Goal: Information Seeking & Learning: Learn about a topic

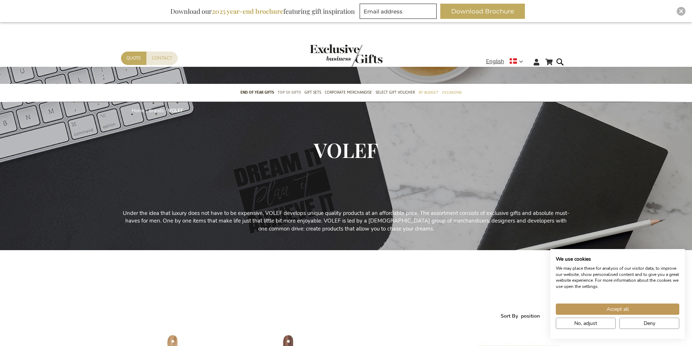
click at [288, 94] on span "TOP 50 Gifts" at bounding box center [289, 93] width 23 height 8
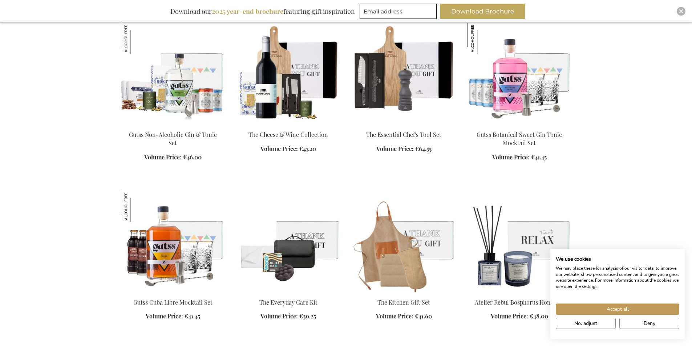
scroll to position [727, 0]
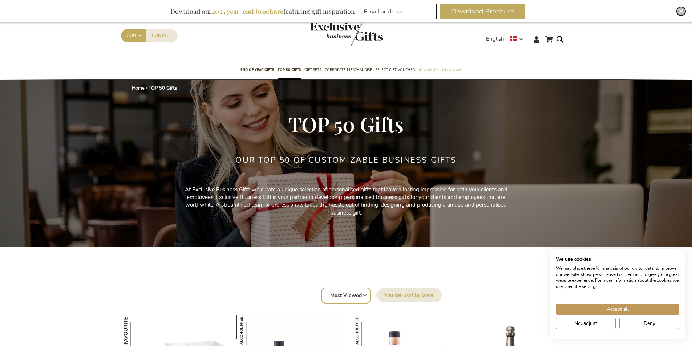
click at [680, 9] on div "Close" at bounding box center [681, 11] width 9 height 9
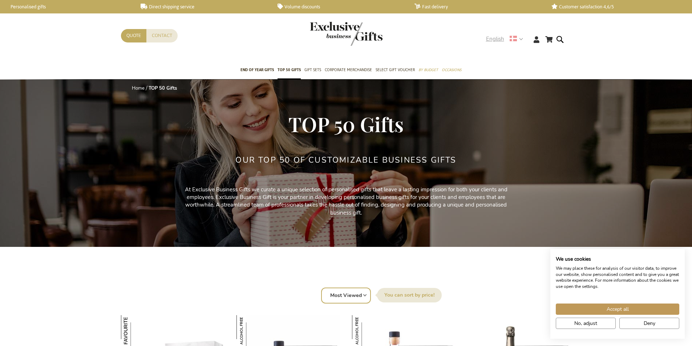
click at [517, 39] on strong "English" at bounding box center [504, 39] width 36 height 8
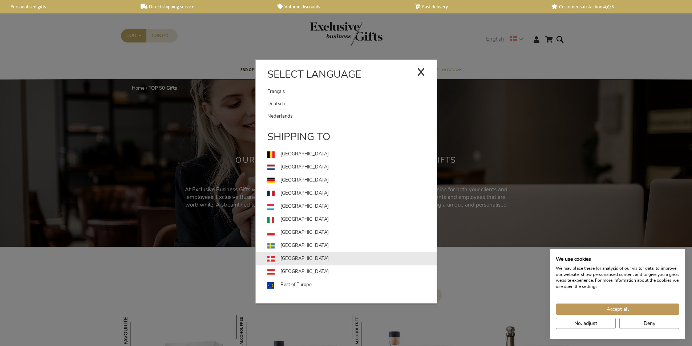
click at [292, 263] on link "[GEOGRAPHIC_DATA]" at bounding box center [351, 259] width 169 height 13
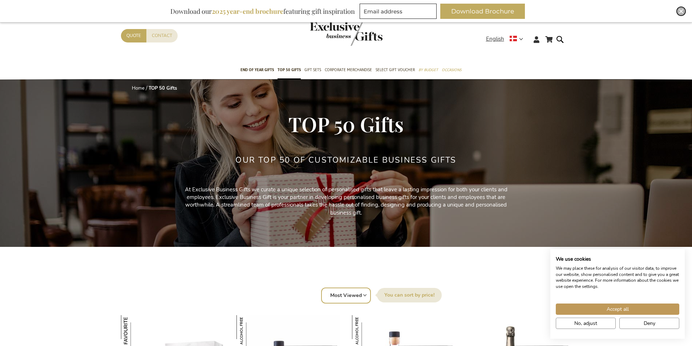
click at [678, 12] on div "Close" at bounding box center [681, 11] width 9 height 9
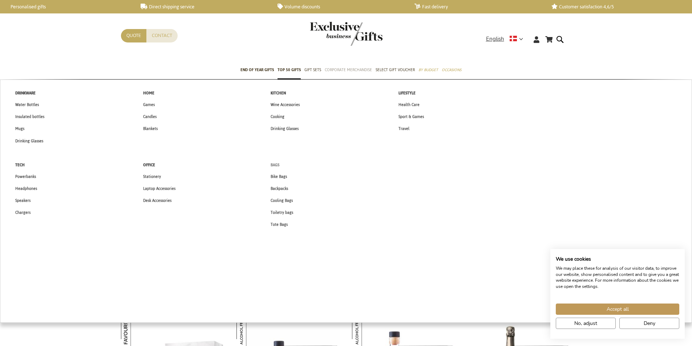
click at [276, 166] on span "Bags" at bounding box center [275, 165] width 9 height 8
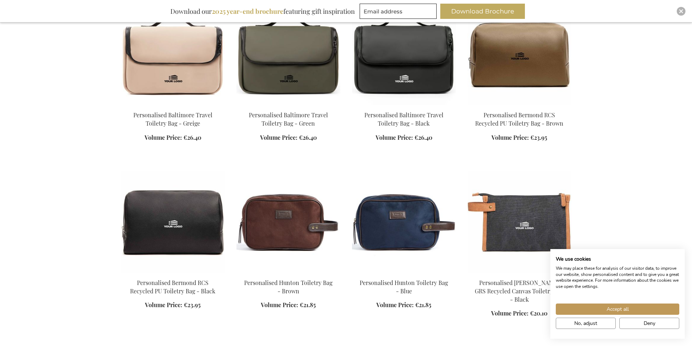
scroll to position [727, 0]
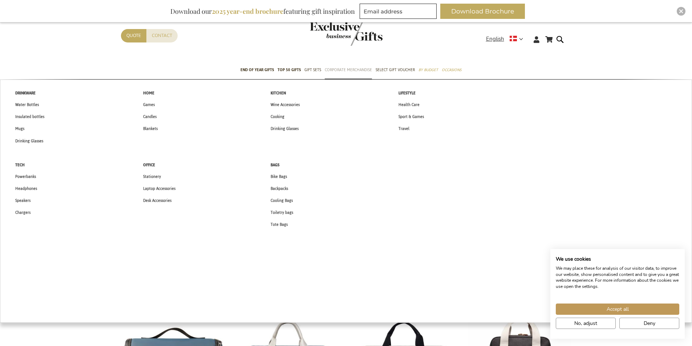
click at [346, 70] on span "Corporate Merchandise" at bounding box center [348, 70] width 47 height 8
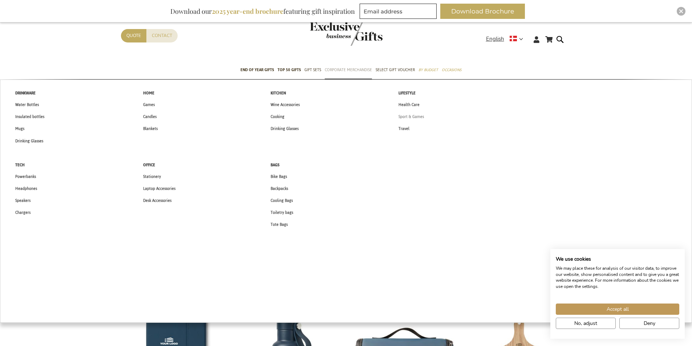
click at [424, 118] on link "Sport & Games" at bounding box center [411, 117] width 41 height 12
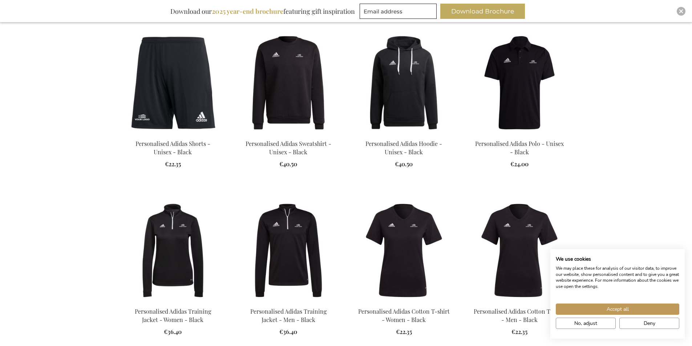
scroll to position [908, 0]
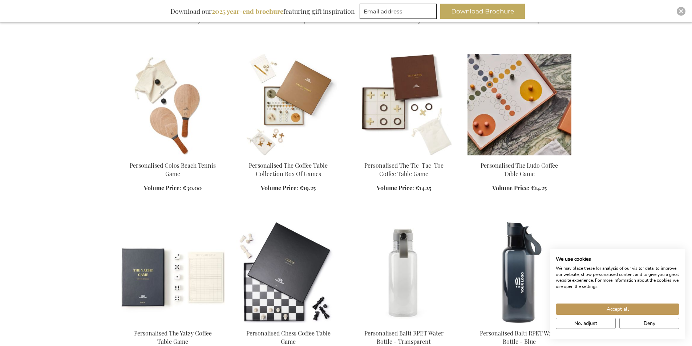
scroll to position [1272, 0]
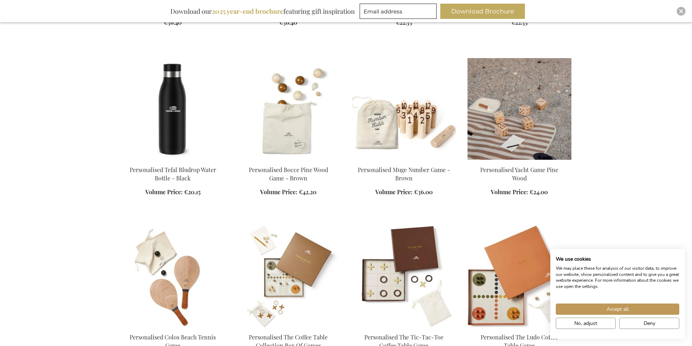
scroll to position [1090, 0]
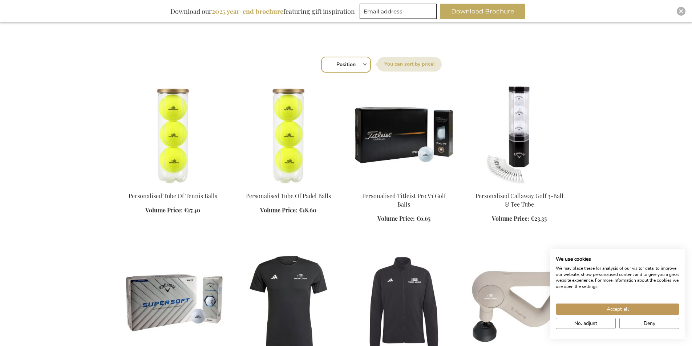
scroll to position [218, 0]
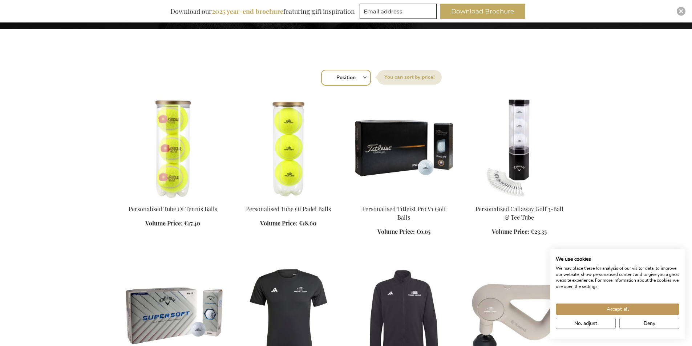
click at [170, 160] on img at bounding box center [173, 148] width 104 height 102
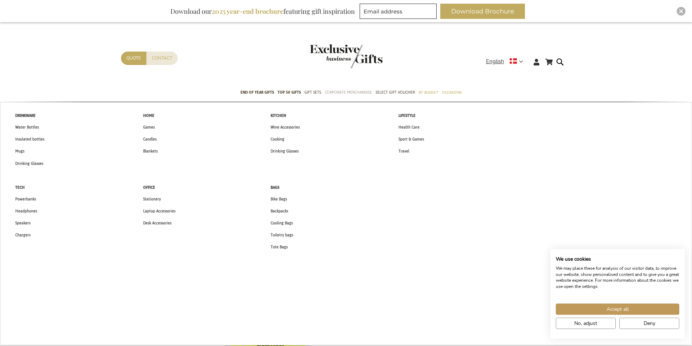
click at [345, 90] on span "Corporate Merchandise" at bounding box center [348, 93] width 47 height 8
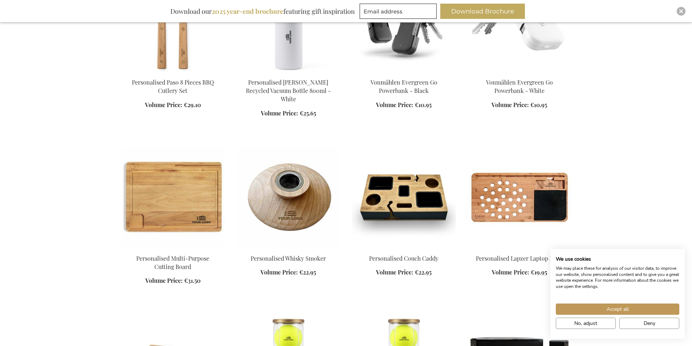
scroll to position [1708, 0]
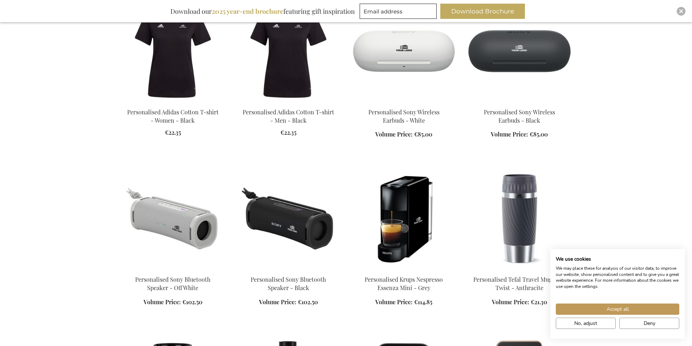
scroll to position [3270, 0]
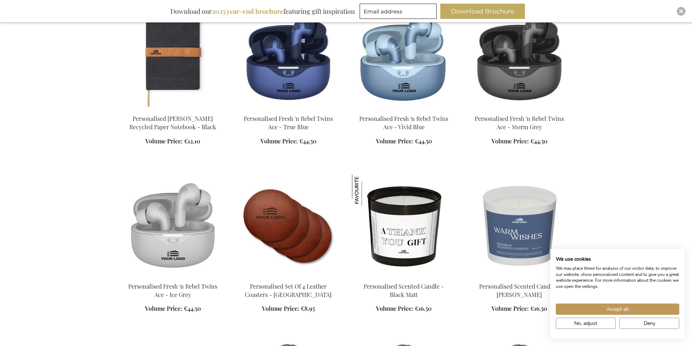
scroll to position [3743, 0]
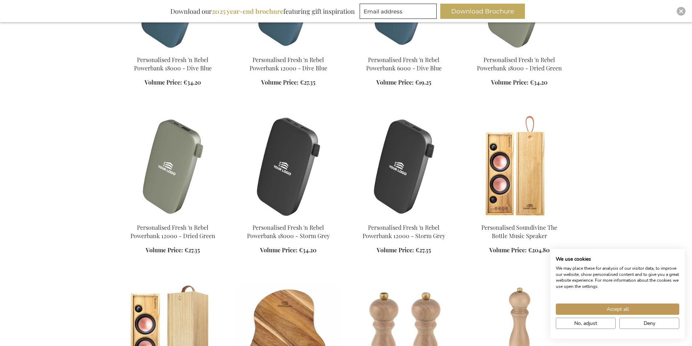
scroll to position [4724, 0]
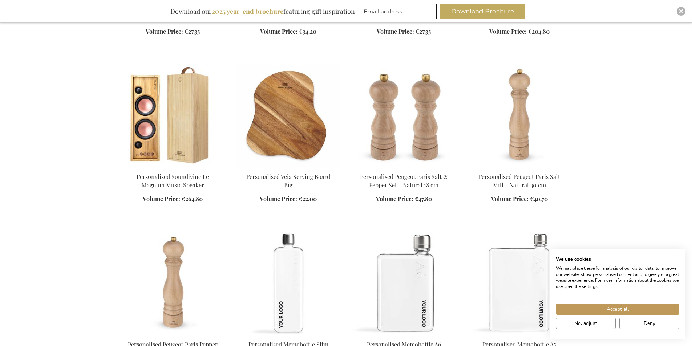
scroll to position [4978, 0]
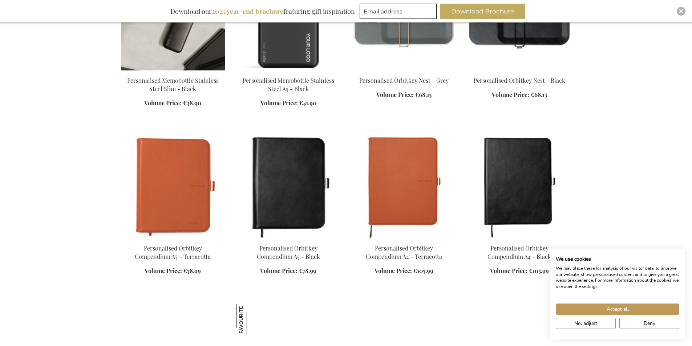
scroll to position [5414, 0]
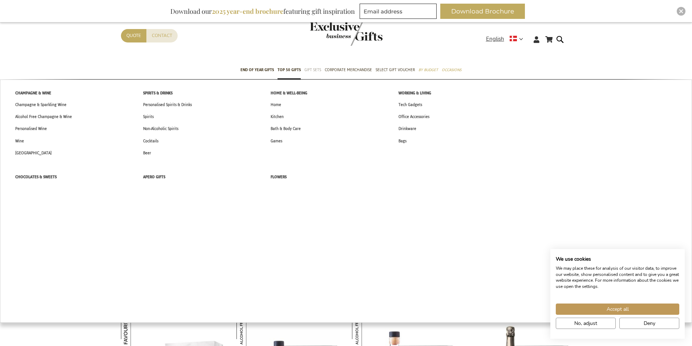
click at [306, 69] on span "Gift Sets" at bounding box center [312, 70] width 17 height 8
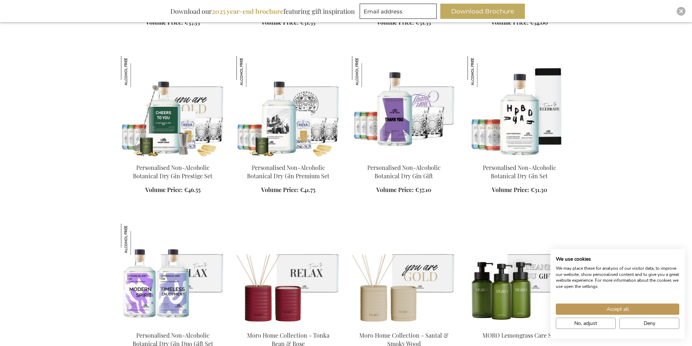
scroll to position [981, 0]
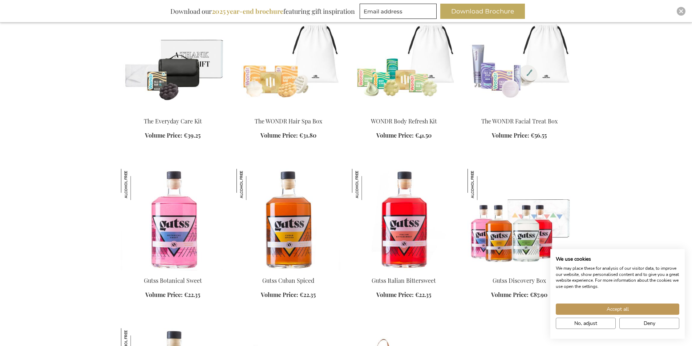
scroll to position [2689, 0]
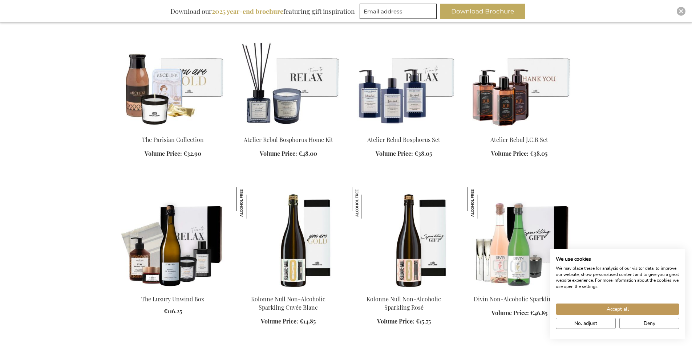
scroll to position [3089, 0]
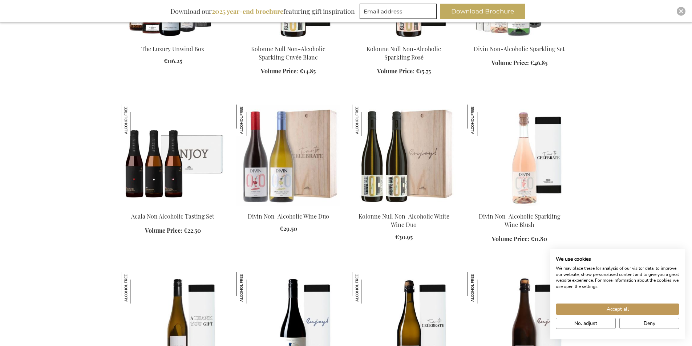
scroll to position [3198, 0]
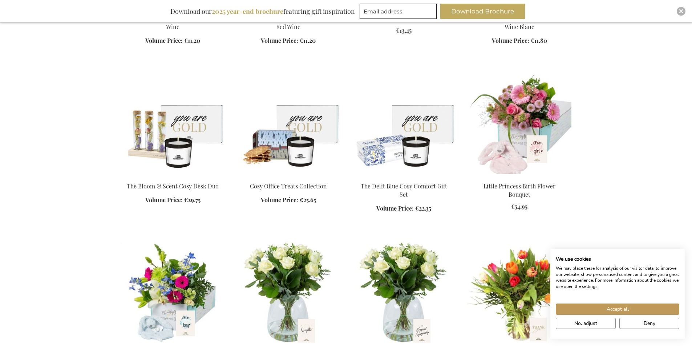
scroll to position [3888, 0]
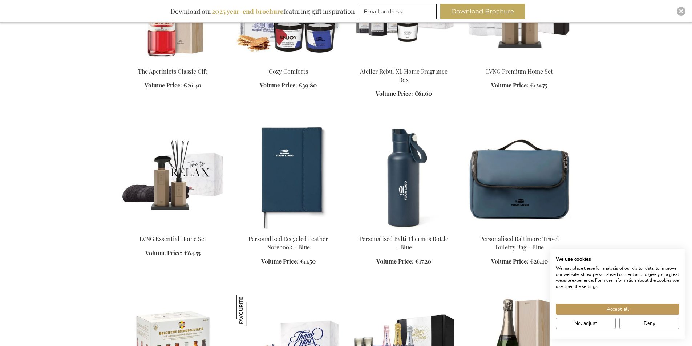
scroll to position [5269, 0]
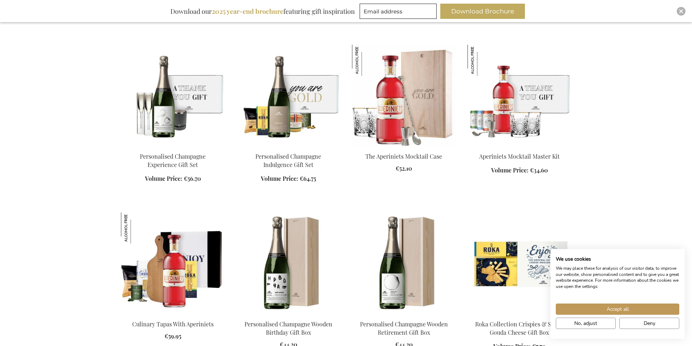
scroll to position [5777, 0]
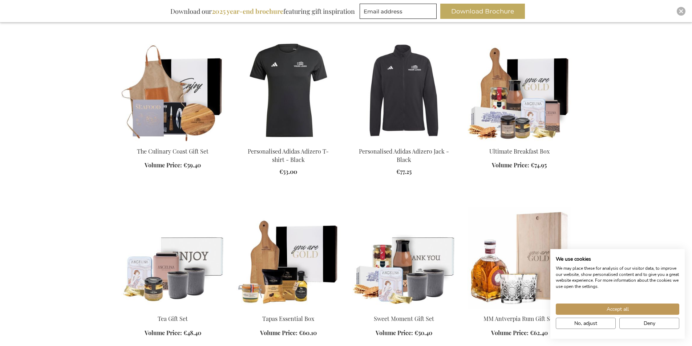
scroll to position [6141, 0]
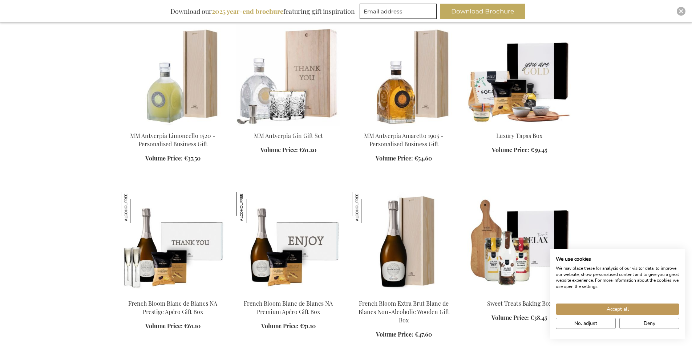
scroll to position [6468, 0]
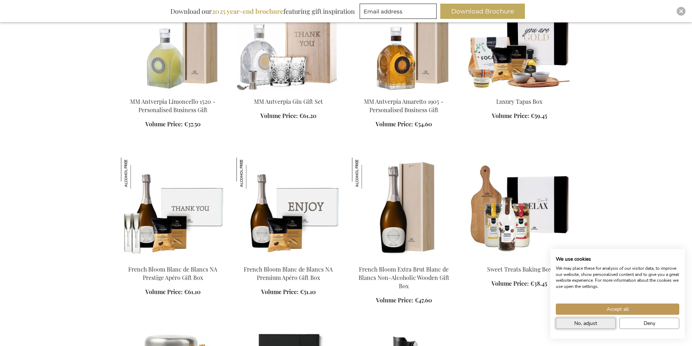
click at [591, 324] on span "No, adjust" at bounding box center [585, 324] width 23 height 8
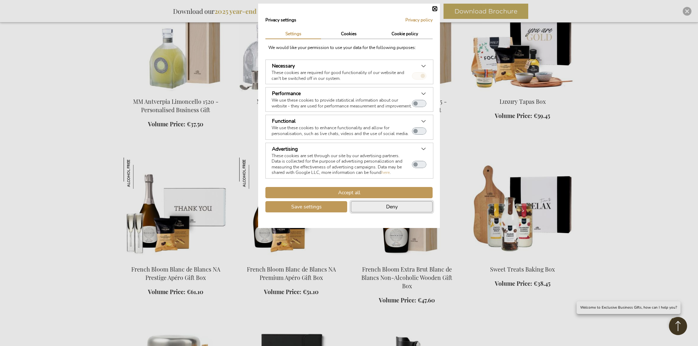
click at [408, 211] on button "Deny" at bounding box center [392, 206] width 82 height 11
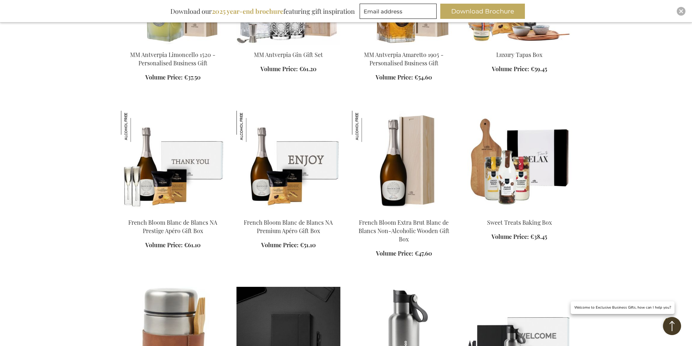
scroll to position [6686, 0]
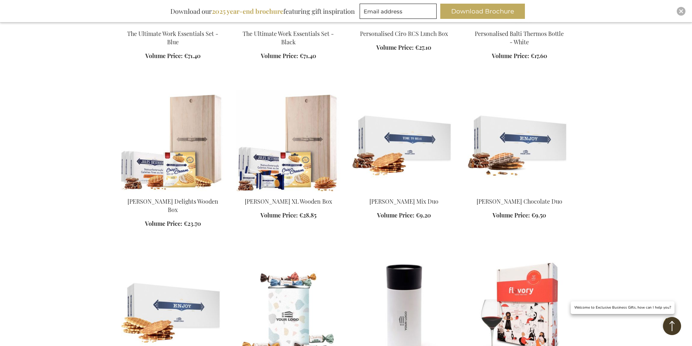
scroll to position [7013, 0]
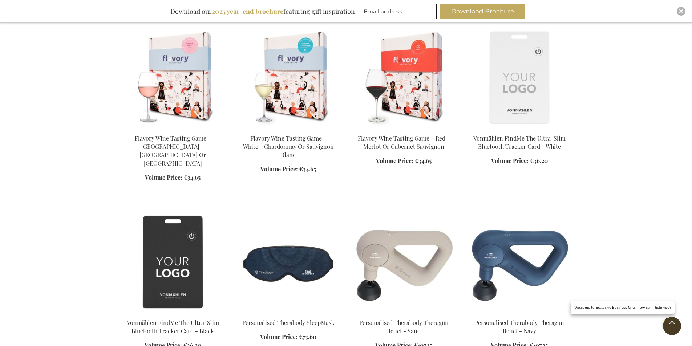
scroll to position [7558, 0]
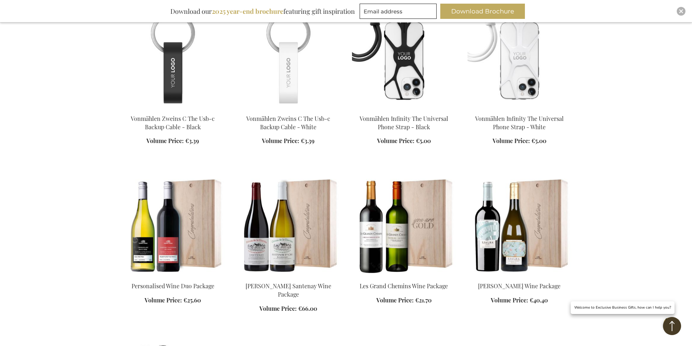
scroll to position [8175, 0]
